Goal: Task Accomplishment & Management: Manage account settings

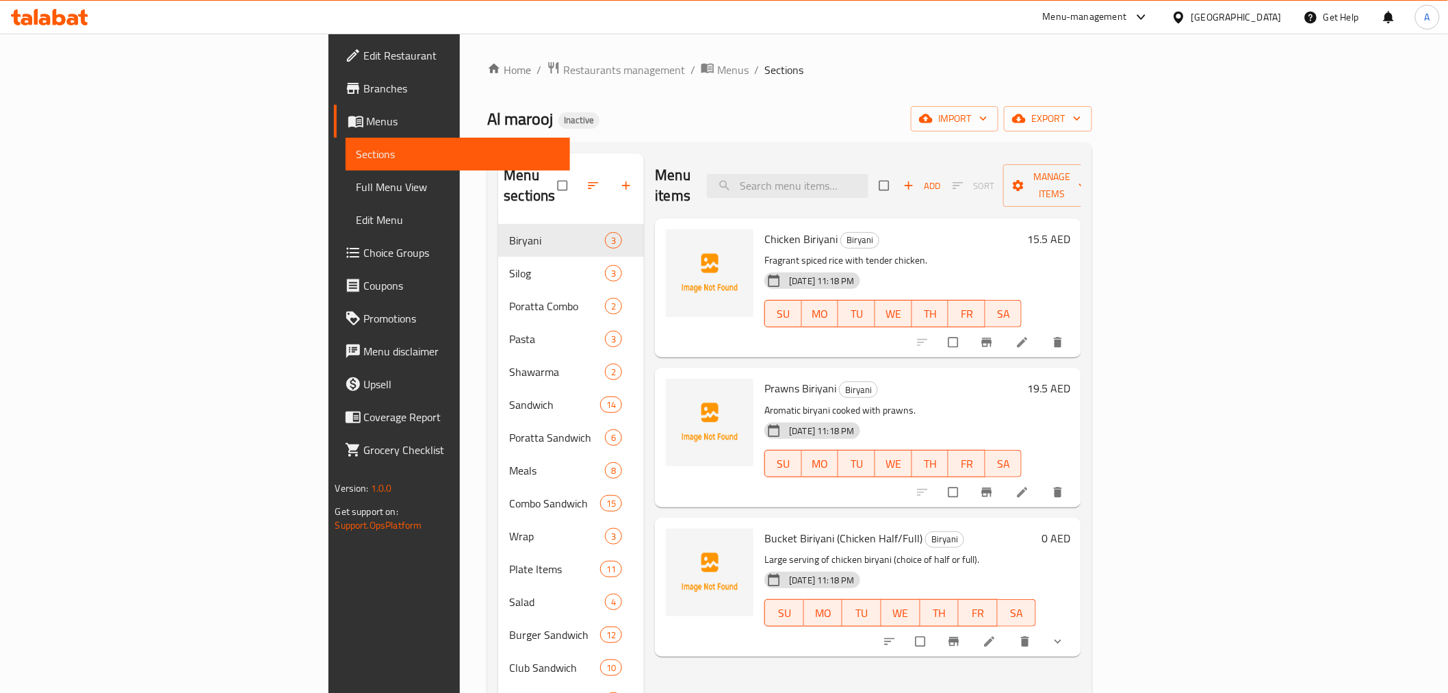
drag, startPoint x: 270, startPoint y: 198, endPoint x: 291, endPoint y: 181, distance: 27.2
click at [487, 198] on div "Menu sections Biryani 3 Silog 3 Poratta Combo 2 Pasta 3 Shawarma 2 Sandwich 14 …" at bounding box center [789, 499] width 605 height 715
click at [504, 172] on h2 "Menu sections" at bounding box center [531, 185] width 54 height 41
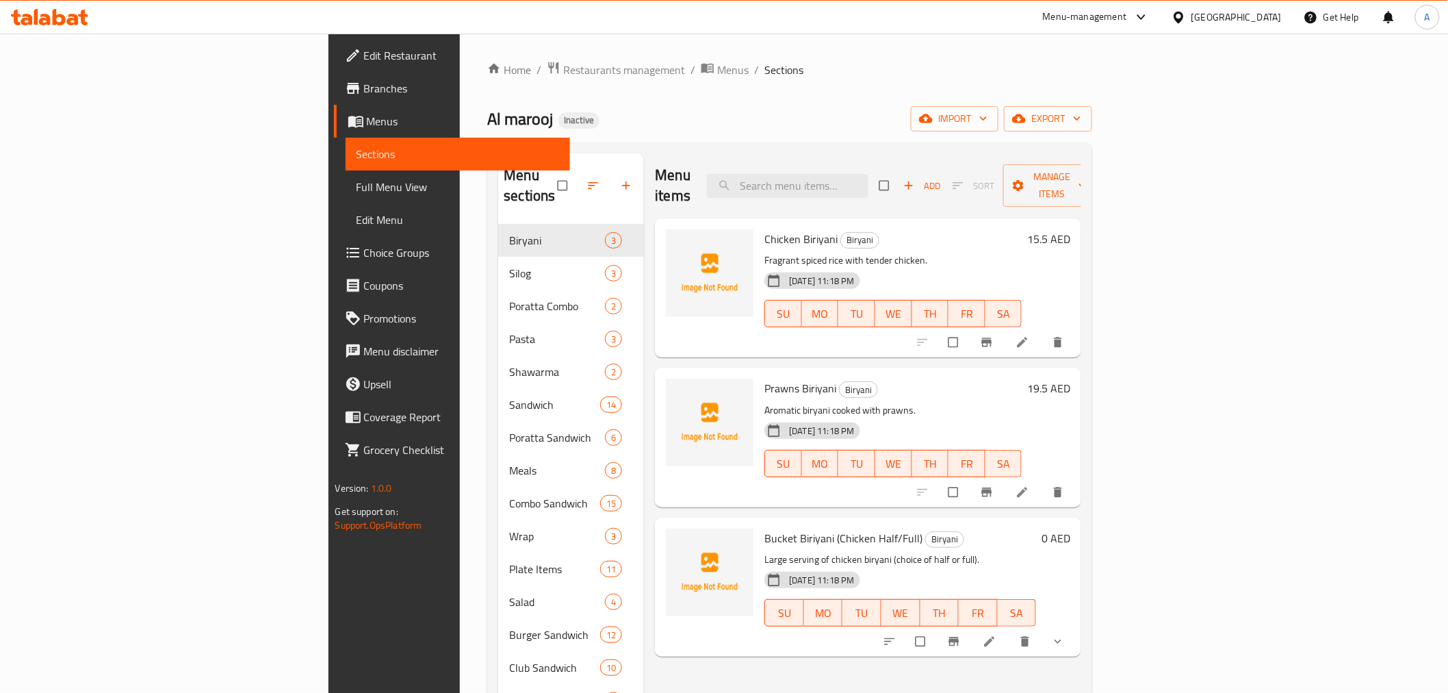
click at [487, 92] on div "Home / Restaurants management / Menus / Sections Al marooj Inactive import expo…" at bounding box center [789, 459] width 605 height 796
